Goal: Transaction & Acquisition: Purchase product/service

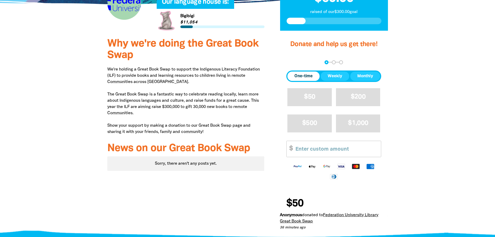
scroll to position [130, 0]
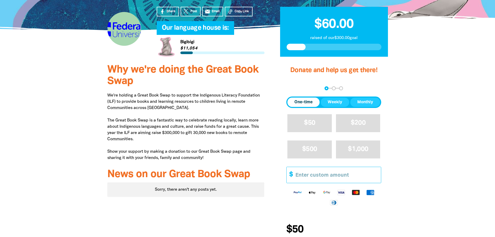
click at [307, 173] on input "Other Amount" at bounding box center [336, 175] width 89 height 16
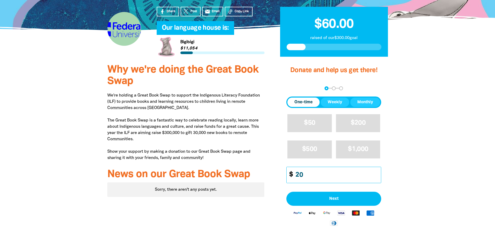
type input "20"
click at [273, 165] on div "Donate and help us get there! arrow_back Back Step 1 Step 2 Step 3 One-time Wee…" at bounding box center [333, 170] width 123 height 223
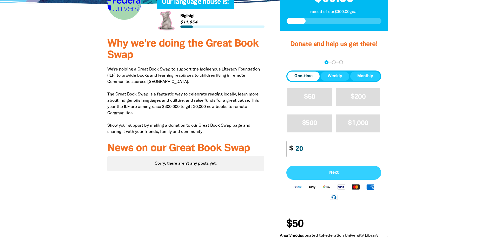
click at [297, 169] on button "Next" at bounding box center [334, 173] width 95 height 14
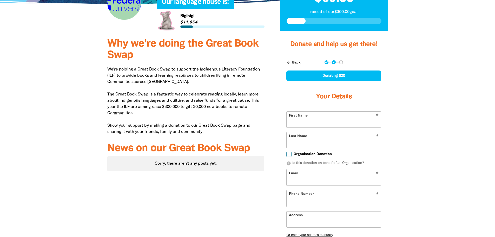
select select "AU"
click at [317, 121] on input "First Name" at bounding box center [334, 120] width 94 height 16
type input "[PERSON_NAME]"
type input "9 Dumenils Way"
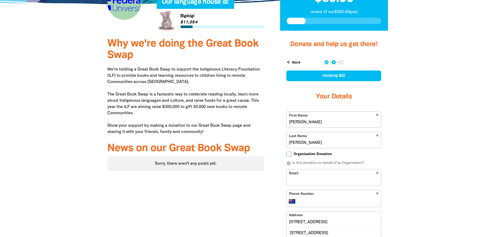
click at [319, 177] on input "Email" at bounding box center [334, 177] width 94 height 16
type input "c.buttler@federation.edu.au"
click at [332, 202] on input "Phone Number" at bounding box center [340, 201] width 80 height 6
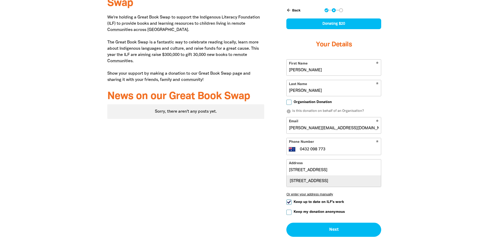
type input "0432 098 773"
click at [300, 182] on div "9 Dumenils Way, DELACOMBE VIC 3356" at bounding box center [334, 180] width 94 height 11
type input "9 Dumenils Way, DELACOMBE VIC 3356"
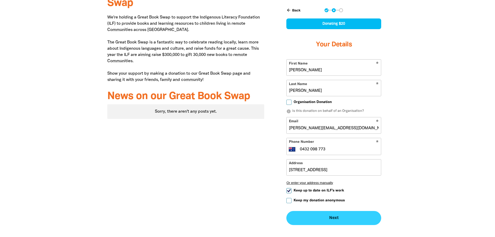
click at [303, 218] on button "Next chevron_right" at bounding box center [334, 218] width 95 height 14
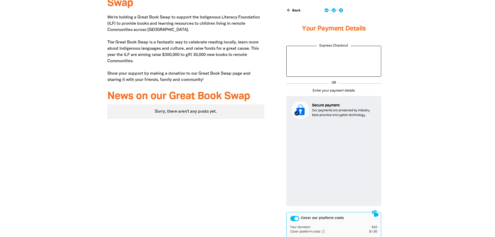
click at [259, 172] on div "Why we're doing the Great Book Swap We're holding a Great Book Swap to support …" at bounding box center [186, 151] width 173 height 340
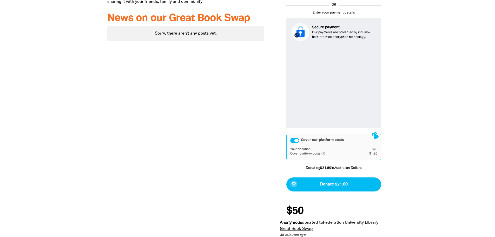
click at [294, 140] on div "Cover our platform costs" at bounding box center [294, 140] width 9 height 5
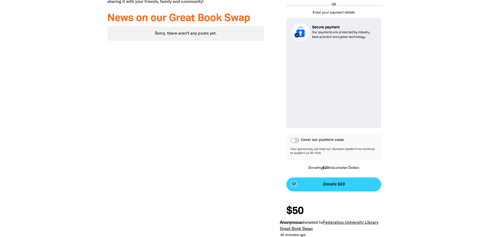
click at [313, 182] on button "favorite_border Donate $20" at bounding box center [334, 184] width 95 height 14
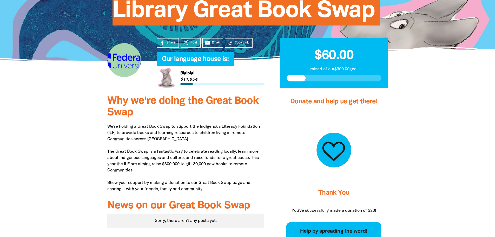
scroll to position [21, 0]
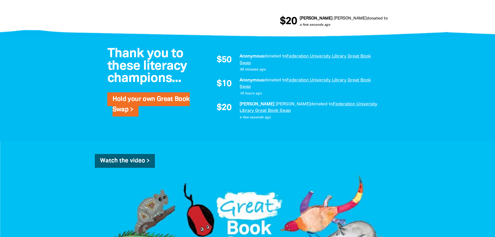
scroll to position [312, 0]
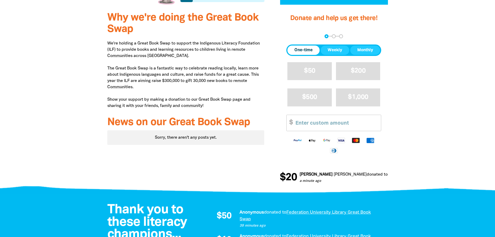
scroll to position [312, 0]
